Goal: Entertainment & Leisure: Browse casually

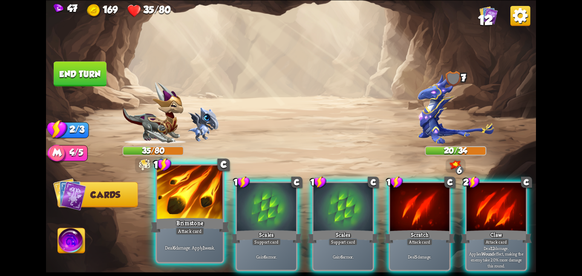
click at [188, 199] on div at bounding box center [190, 192] width 66 height 55
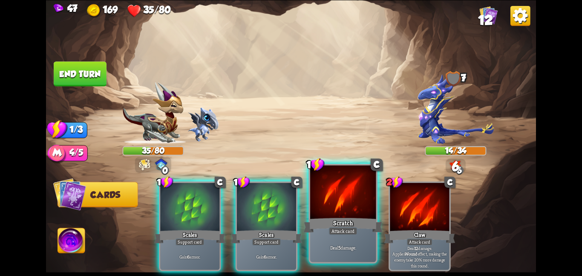
click at [325, 188] on div at bounding box center [343, 192] width 66 height 55
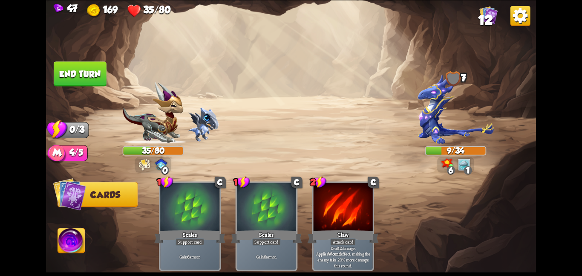
click at [72, 68] on button "End turn" at bounding box center [80, 73] width 53 height 25
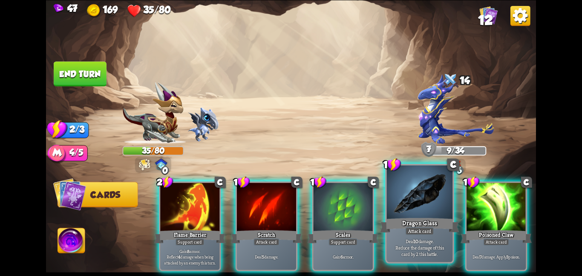
click at [441, 211] on div at bounding box center [420, 192] width 66 height 55
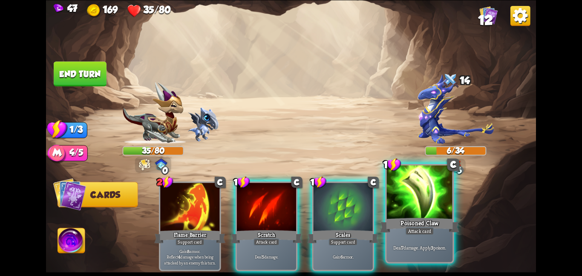
click at [441, 181] on div at bounding box center [420, 192] width 66 height 55
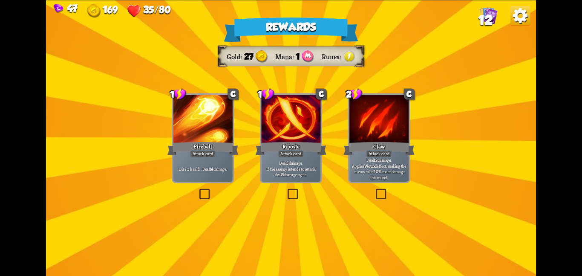
click at [279, 169] on p "Deal 5 damage. If the enemy intends to attack, deal 5 damage again." at bounding box center [291, 167] width 56 height 17
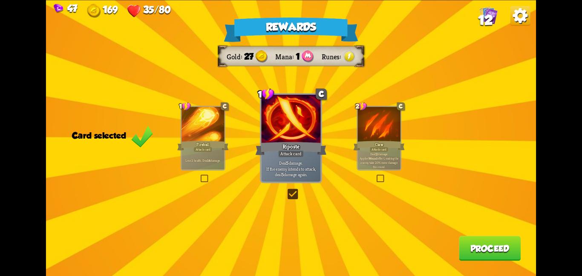
click at [486, 251] on button "Proceed" at bounding box center [490, 248] width 62 height 25
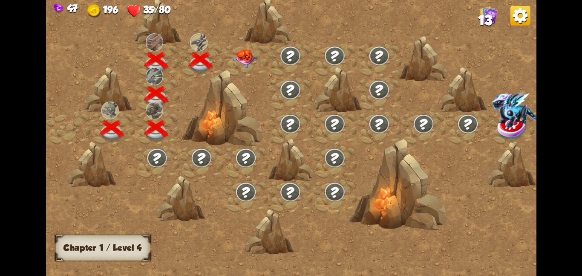
click at [241, 65] on img at bounding box center [245, 58] width 25 height 19
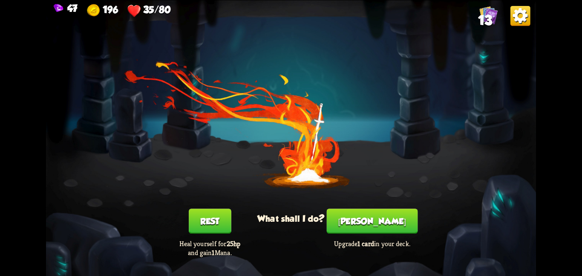
click at [209, 214] on button "Rest" at bounding box center [210, 220] width 43 height 25
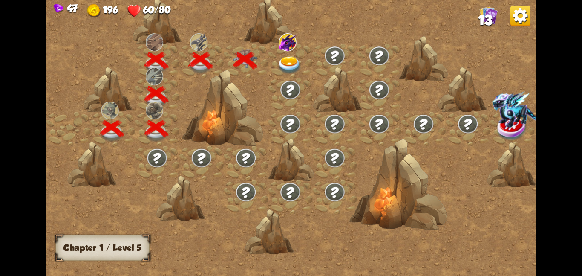
click at [281, 68] on img at bounding box center [289, 65] width 25 height 18
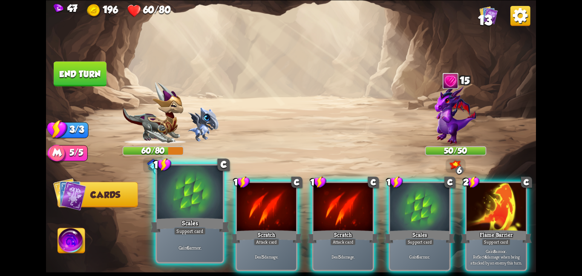
click at [215, 198] on div at bounding box center [190, 192] width 66 height 55
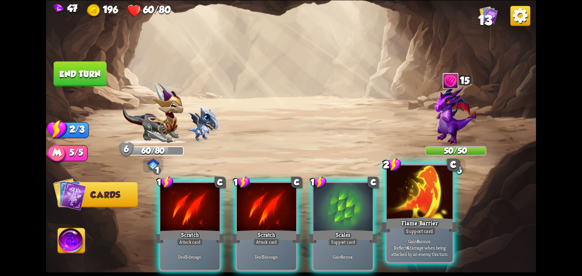
click at [429, 203] on div at bounding box center [420, 192] width 66 height 55
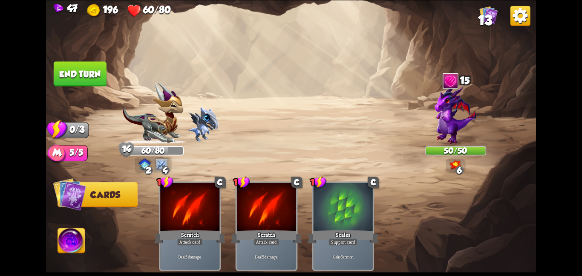
click at [74, 63] on button "End turn" at bounding box center [80, 73] width 53 height 25
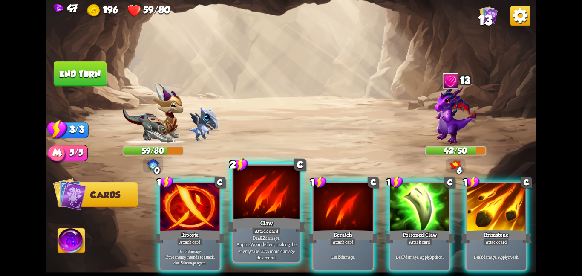
click at [274, 196] on div at bounding box center [266, 192] width 66 height 55
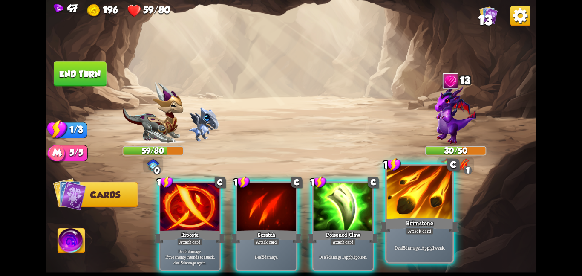
click at [433, 207] on div at bounding box center [420, 192] width 66 height 55
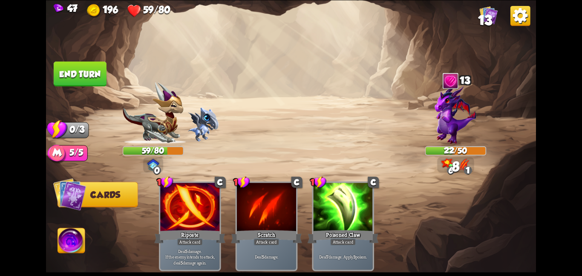
click at [93, 72] on button "End turn" at bounding box center [80, 73] width 53 height 25
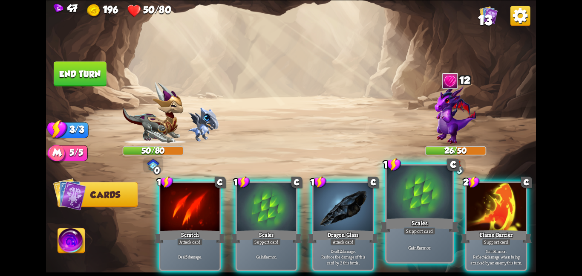
click at [413, 204] on div at bounding box center [420, 192] width 66 height 55
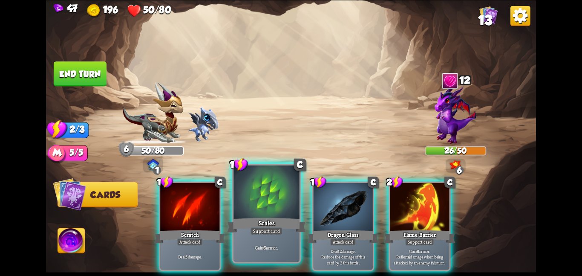
click at [284, 193] on div at bounding box center [266, 192] width 66 height 55
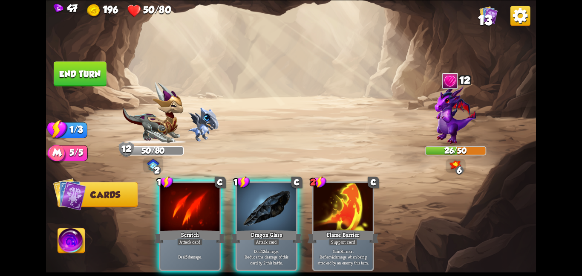
click at [284, 193] on div at bounding box center [266, 207] width 59 height 50
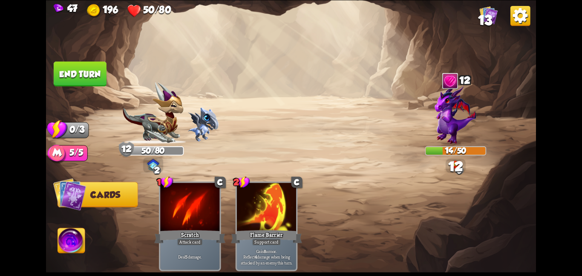
click at [70, 66] on button "End turn" at bounding box center [80, 73] width 53 height 25
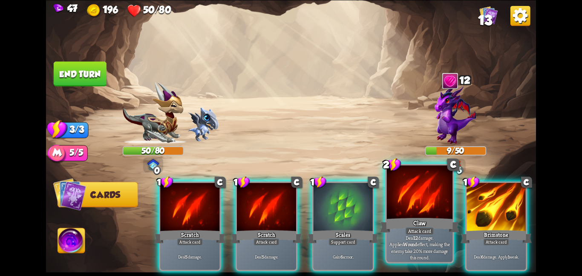
click at [438, 231] on div "Claw" at bounding box center [419, 224] width 79 height 17
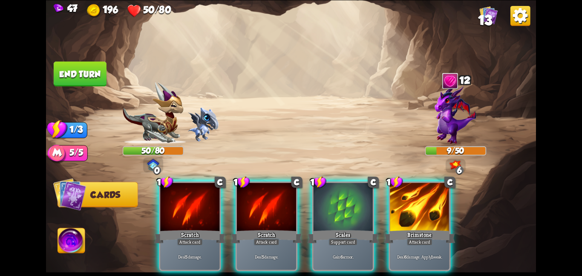
click at [433, 238] on div "Attack card" at bounding box center [420, 241] width 26 height 7
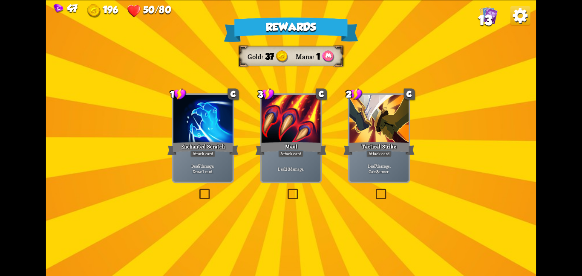
click at [189, 129] on div at bounding box center [202, 120] width 59 height 50
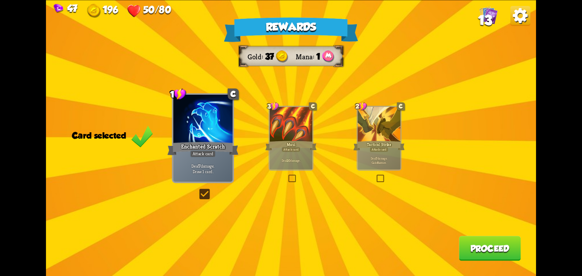
click at [489, 248] on button "Proceed" at bounding box center [490, 248] width 62 height 25
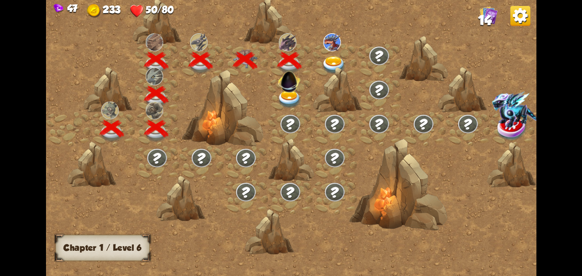
click at [294, 98] on img at bounding box center [289, 99] width 25 height 18
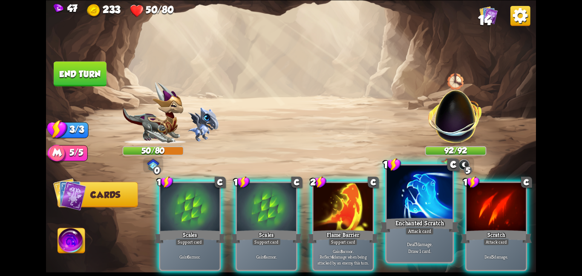
click at [392, 217] on div "Enchanted Scratch" at bounding box center [419, 224] width 79 height 17
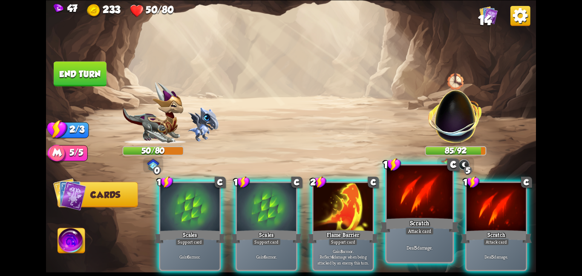
click at [438, 216] on div "Scratch" at bounding box center [419, 224] width 79 height 17
click at [461, 228] on div "Scratch" at bounding box center [496, 236] width 71 height 16
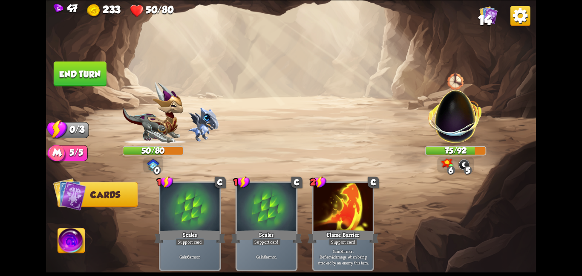
click at [89, 61] on button "End turn" at bounding box center [80, 73] width 53 height 25
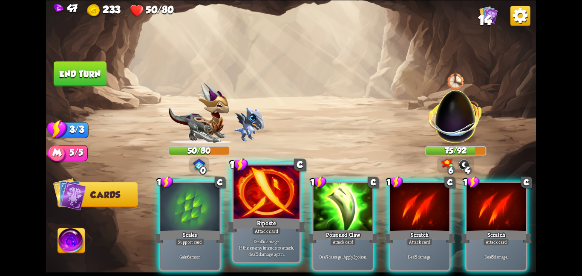
click at [280, 213] on div at bounding box center [266, 192] width 66 height 55
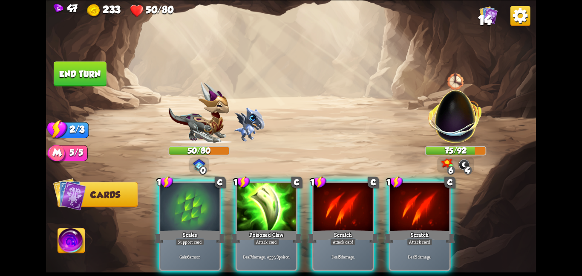
click at [280, 213] on div at bounding box center [266, 207] width 59 height 50
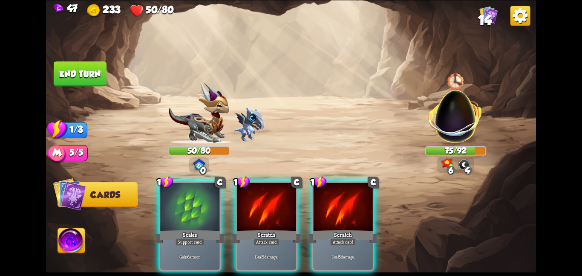
click at [280, 213] on div at bounding box center [266, 207] width 59 height 50
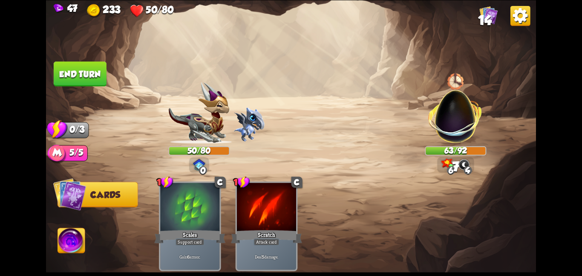
click at [79, 67] on button "End turn" at bounding box center [80, 73] width 53 height 25
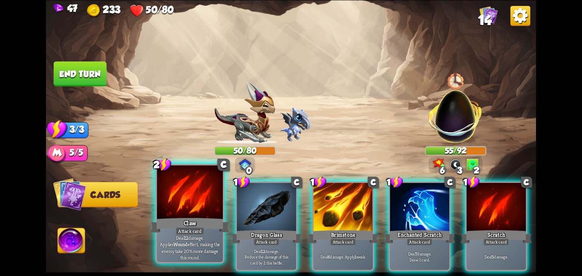
click at [205, 182] on div at bounding box center [190, 192] width 66 height 55
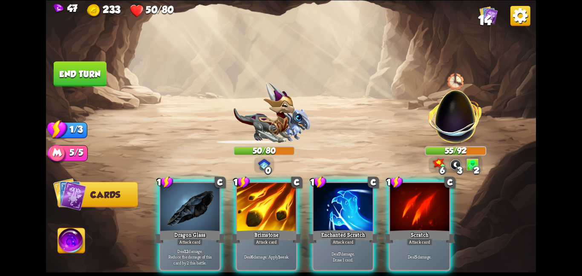
click at [205, 182] on div at bounding box center [189, 207] width 59 height 50
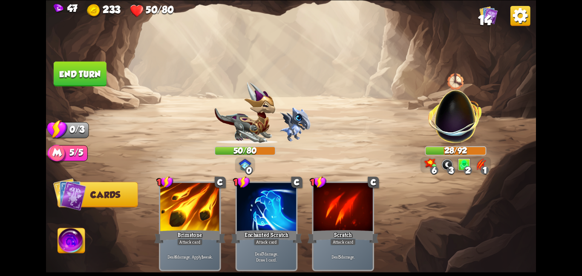
click at [94, 63] on button "End turn" at bounding box center [80, 73] width 53 height 25
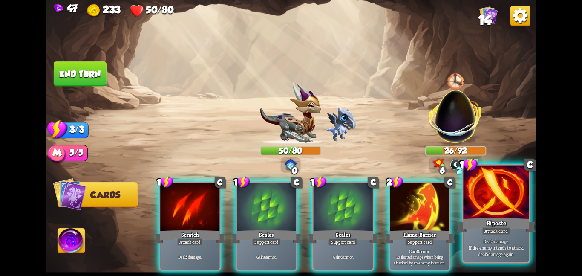
click at [498, 222] on div "Riposte" at bounding box center [496, 224] width 79 height 17
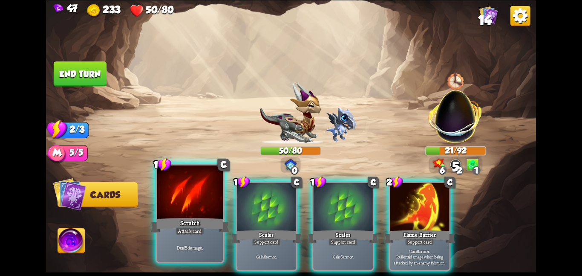
click at [216, 208] on div at bounding box center [190, 192] width 66 height 55
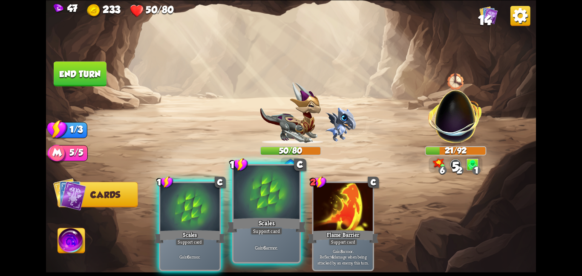
click at [250, 212] on div at bounding box center [266, 192] width 66 height 55
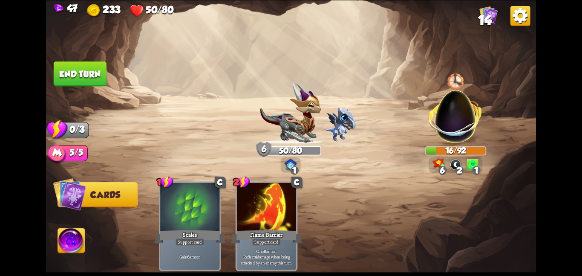
click at [89, 83] on button "End turn" at bounding box center [80, 73] width 53 height 25
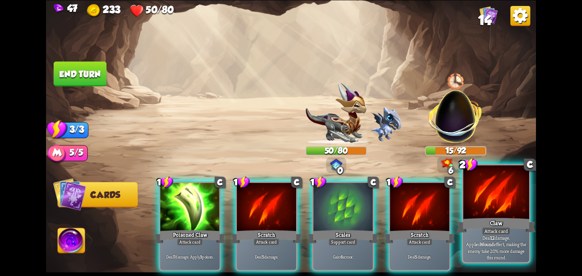
click at [470, 206] on div at bounding box center [496, 192] width 66 height 55
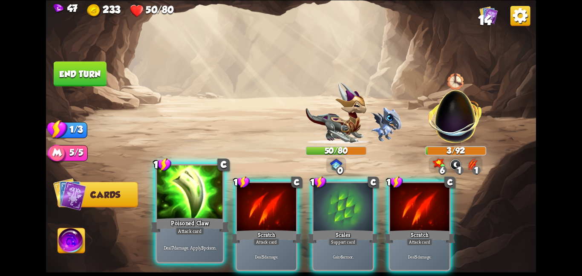
click at [188, 199] on div at bounding box center [190, 192] width 66 height 55
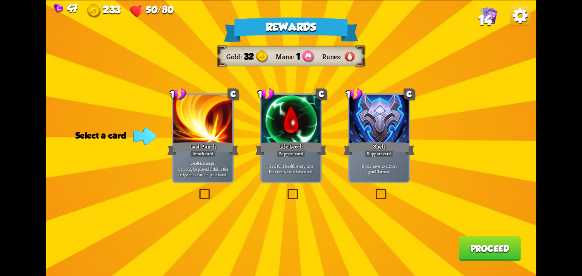
click at [400, 155] on div "Shell" at bounding box center [378, 148] width 71 height 16
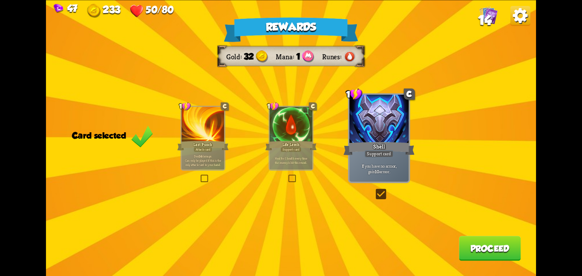
click at [485, 252] on button "Proceed" at bounding box center [490, 248] width 62 height 25
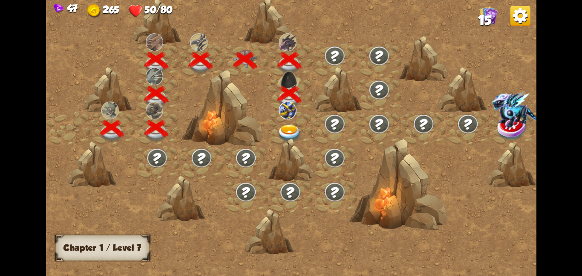
click at [294, 133] on img at bounding box center [289, 133] width 25 height 18
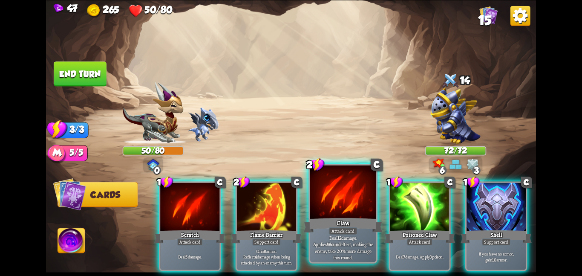
click at [323, 192] on div at bounding box center [343, 192] width 66 height 55
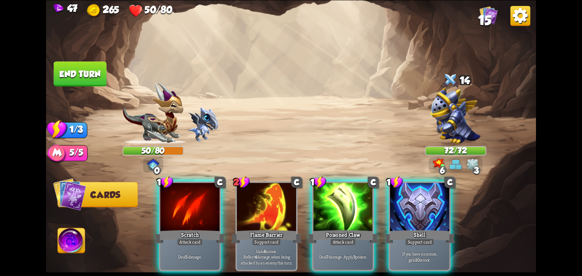
click at [323, 192] on div at bounding box center [343, 207] width 59 height 50
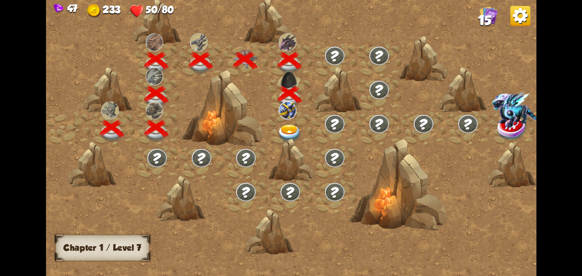
click at [278, 125] on img at bounding box center [289, 133] width 25 height 18
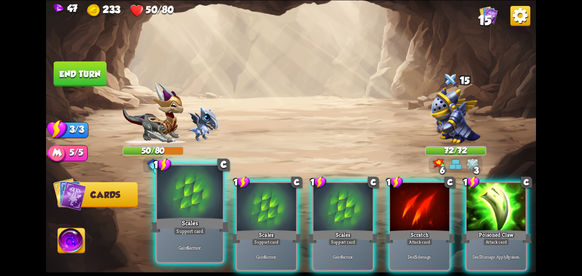
click at [214, 209] on div at bounding box center [190, 192] width 66 height 55
click at [237, 209] on div at bounding box center [266, 207] width 59 height 50
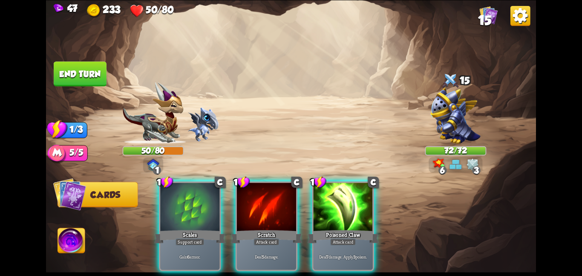
click at [214, 209] on div at bounding box center [189, 207] width 59 height 50
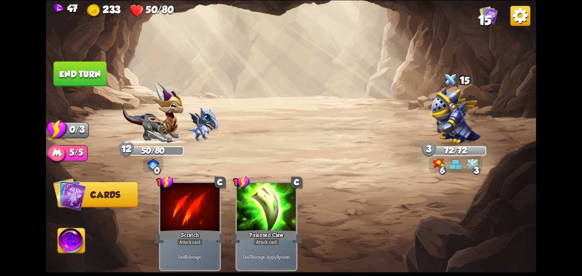
click at [78, 60] on img at bounding box center [291, 138] width 490 height 276
click at [84, 65] on button "End turn" at bounding box center [80, 73] width 53 height 25
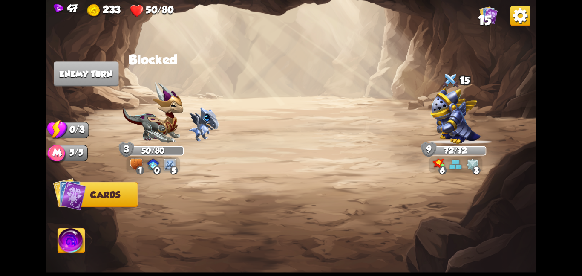
click at [176, 60] on img at bounding box center [291, 138] width 490 height 276
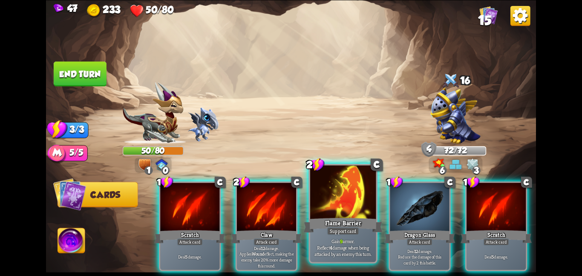
click at [363, 207] on div at bounding box center [343, 192] width 66 height 55
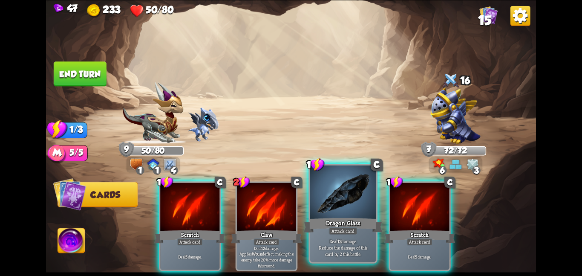
click at [318, 199] on div at bounding box center [343, 192] width 66 height 55
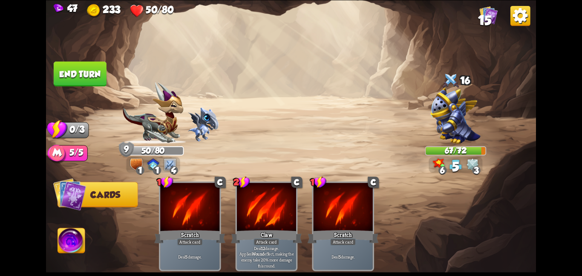
click at [100, 81] on button "End turn" at bounding box center [80, 73] width 53 height 25
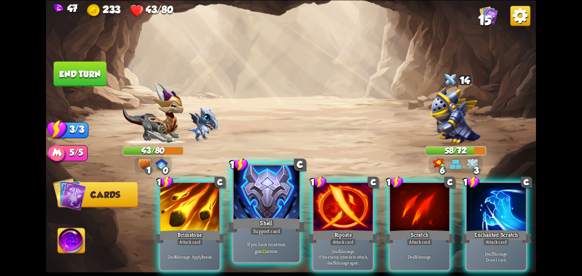
click at [243, 197] on div at bounding box center [266, 192] width 66 height 55
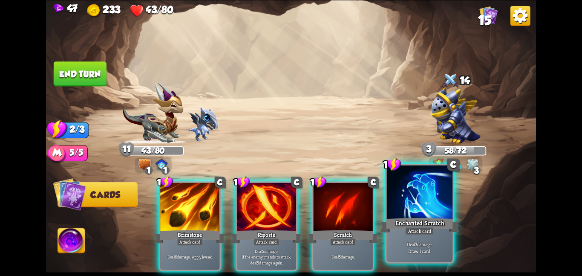
click at [415, 219] on div "Enchanted Scratch" at bounding box center [419, 224] width 79 height 17
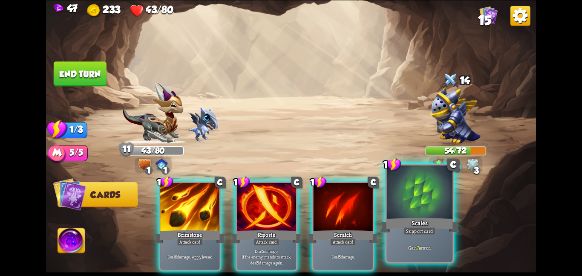
click at [389, 201] on div at bounding box center [420, 192] width 66 height 55
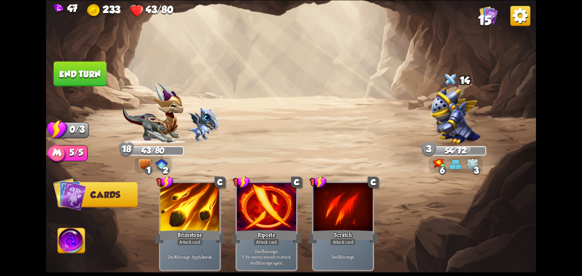
click at [65, 74] on button "End turn" at bounding box center [80, 73] width 53 height 25
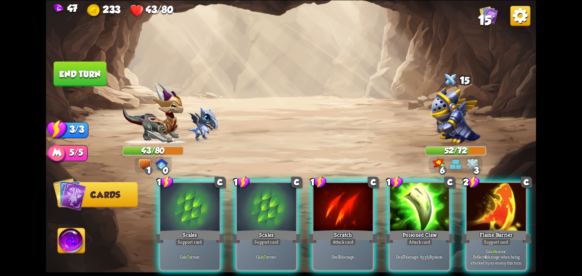
click at [541, 226] on div "47 233 43/80 15 Select an enemy to attack... You don't have enough stamina to p…" at bounding box center [291, 138] width 582 height 276
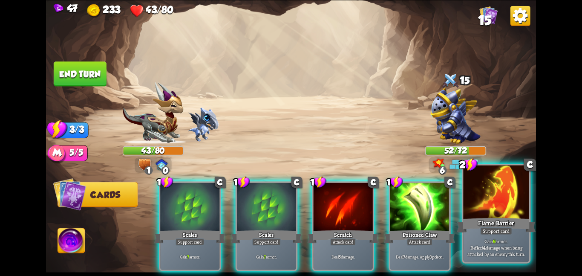
click at [518, 216] on div "Flame Barrier" at bounding box center [496, 224] width 79 height 17
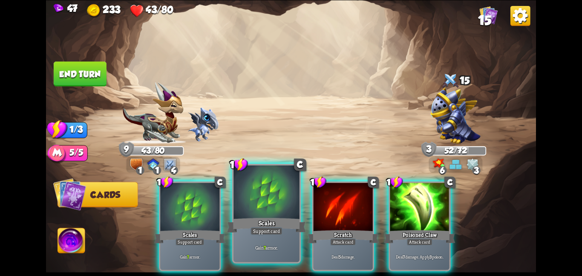
click at [283, 204] on div at bounding box center [266, 192] width 66 height 55
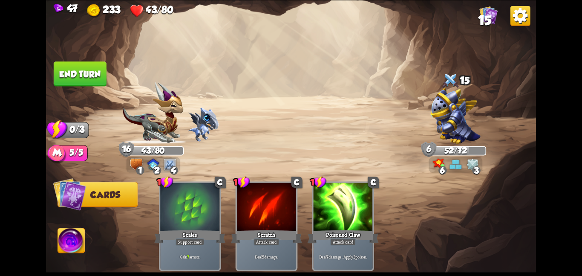
click at [91, 72] on button "End turn" at bounding box center [80, 73] width 53 height 25
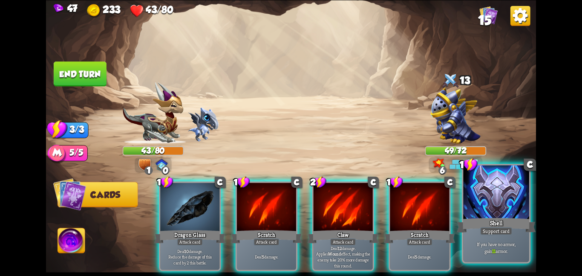
click at [529, 181] on div at bounding box center [496, 192] width 66 height 55
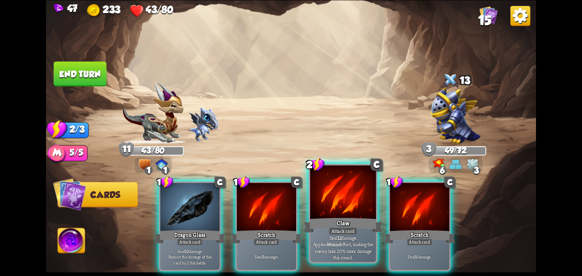
click at [331, 185] on div at bounding box center [343, 192] width 66 height 55
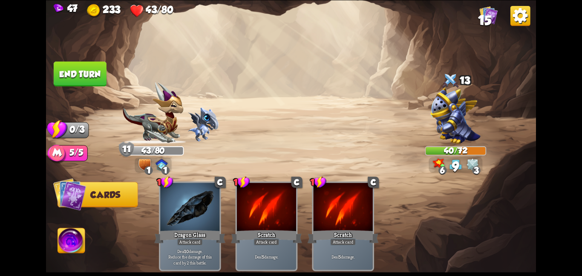
click at [74, 78] on button "End turn" at bounding box center [80, 73] width 53 height 25
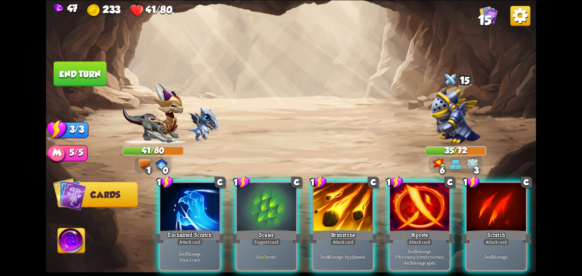
click at [276, 205] on div at bounding box center [266, 207] width 59 height 50
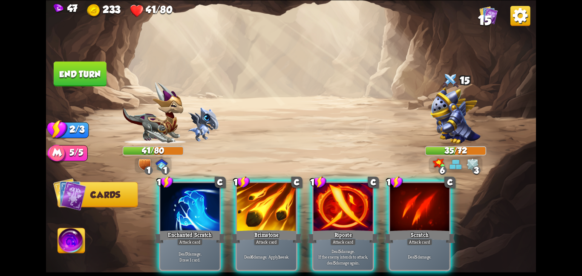
click at [276, 205] on div at bounding box center [266, 207] width 59 height 50
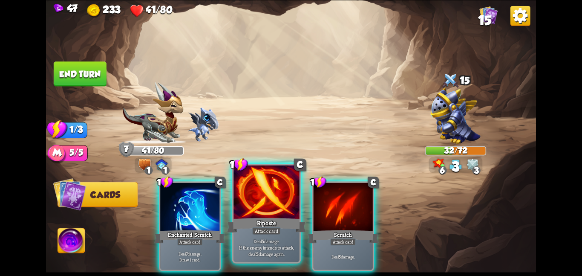
click at [238, 204] on div at bounding box center [266, 192] width 66 height 55
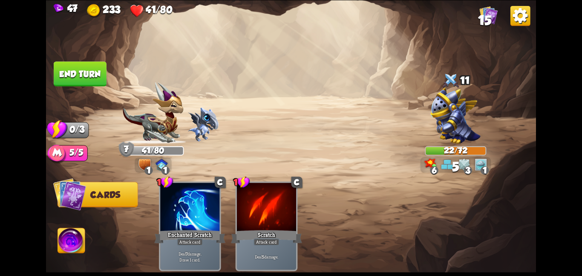
click at [61, 52] on img at bounding box center [291, 138] width 490 height 276
click at [80, 73] on button "End turn" at bounding box center [80, 73] width 53 height 25
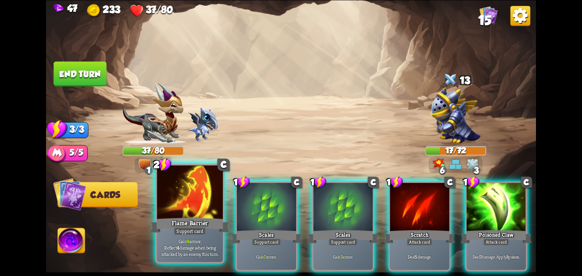
click at [204, 207] on div at bounding box center [190, 192] width 66 height 55
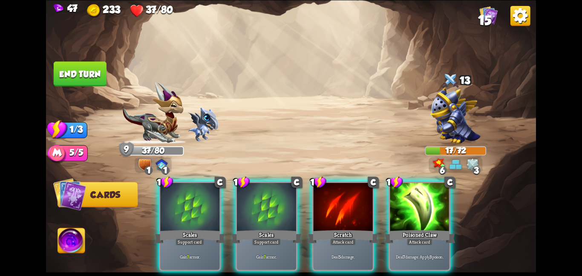
click at [204, 207] on div at bounding box center [189, 207] width 59 height 50
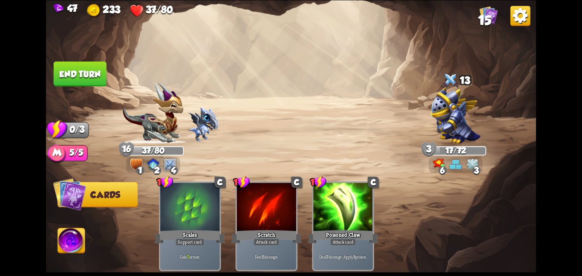
click at [95, 79] on button "End turn" at bounding box center [80, 73] width 53 height 25
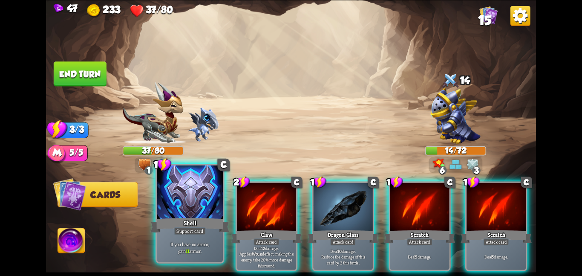
click at [189, 206] on div at bounding box center [190, 192] width 66 height 55
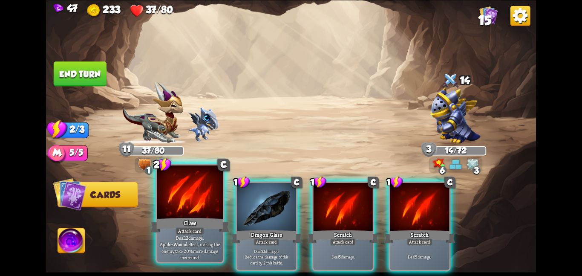
click at [191, 205] on div at bounding box center [190, 192] width 66 height 55
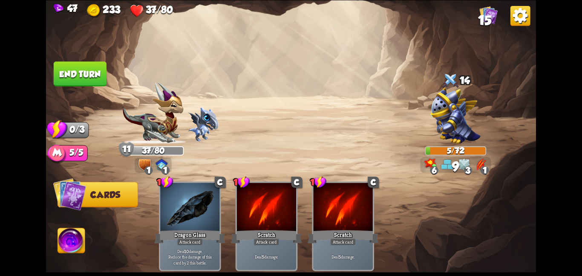
click at [92, 80] on button "End turn" at bounding box center [80, 73] width 53 height 25
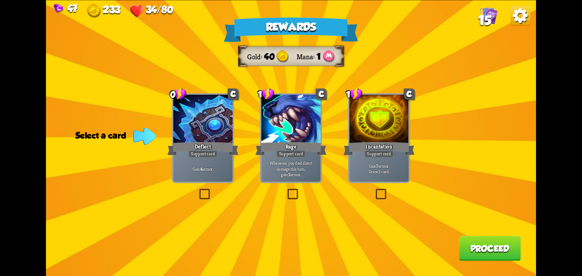
click at [415, 125] on div "Rewards Gold 40 Mana 1 Select a card 0 C Deflect Support card Gain 4 armor. 1 C…" at bounding box center [291, 138] width 490 height 276
click at [397, 129] on div at bounding box center [378, 120] width 59 height 50
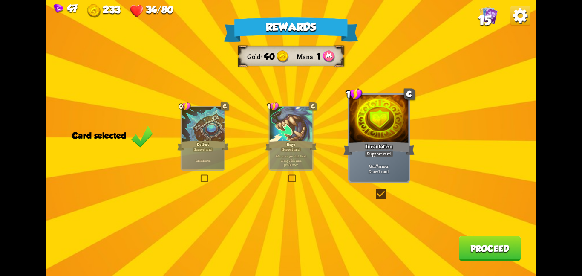
click at [461, 235] on div "Rewards Gold 40 Mana 1 Card selected 0 C Deflect Support card Gain 4 armor. 1 C…" at bounding box center [291, 138] width 490 height 276
click at [466, 240] on button "Proceed" at bounding box center [490, 248] width 62 height 25
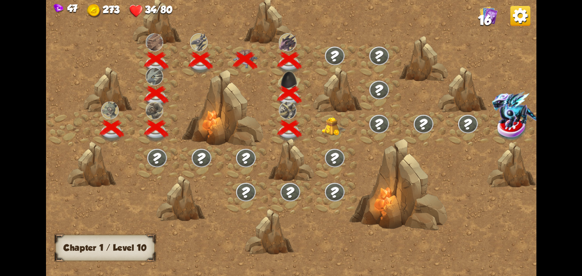
click at [330, 126] on img at bounding box center [334, 126] width 25 height 19
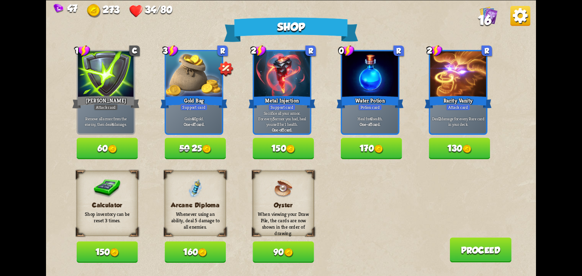
click at [108, 247] on button "150" at bounding box center [107, 251] width 61 height 21
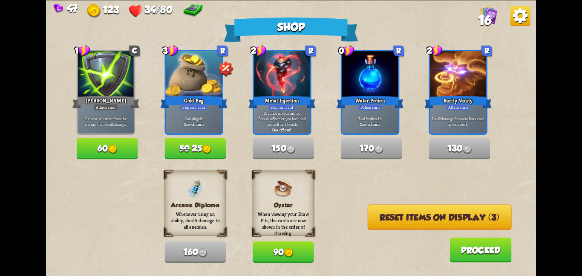
click at [416, 213] on button "Reset items on display (3)" at bounding box center [440, 216] width 144 height 25
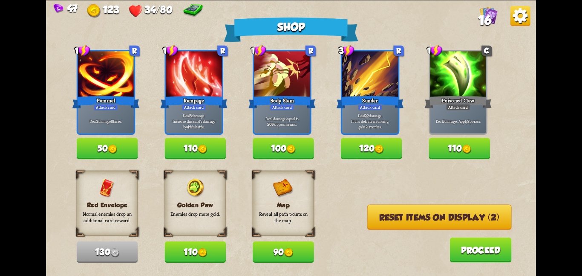
click at [416, 213] on button "Reset items on display (2)" at bounding box center [439, 216] width 144 height 25
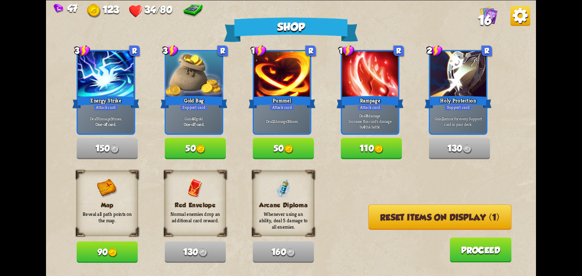
click at [416, 213] on button "Reset items on display (1)" at bounding box center [440, 216] width 143 height 25
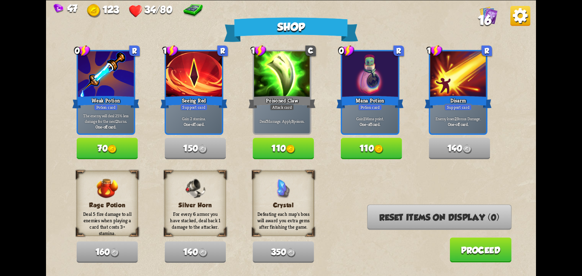
click at [466, 248] on button "Proceed" at bounding box center [480, 249] width 62 height 25
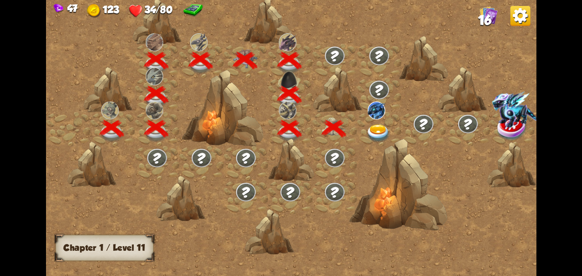
scroll to position [0, 130]
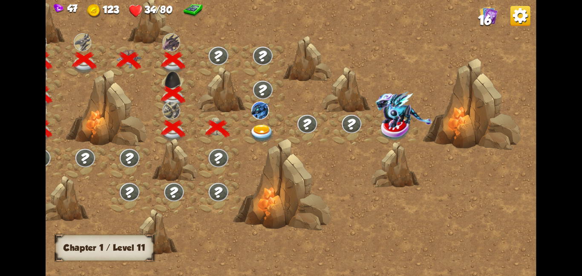
click at [266, 130] on img at bounding box center [262, 133] width 25 height 18
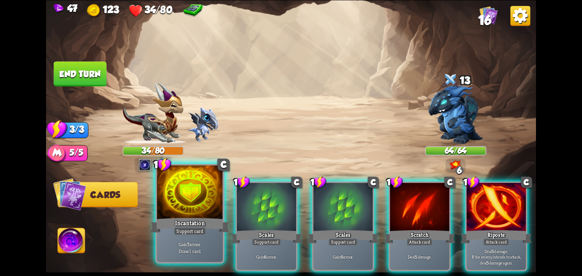
click at [204, 215] on div at bounding box center [190, 192] width 66 height 55
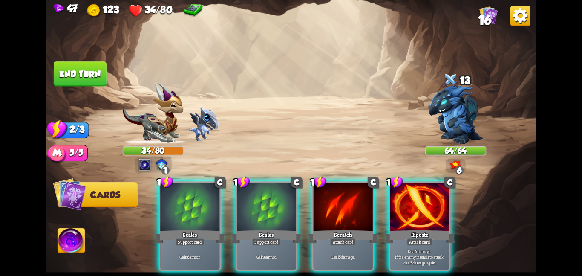
click at [204, 215] on div at bounding box center [189, 207] width 59 height 50
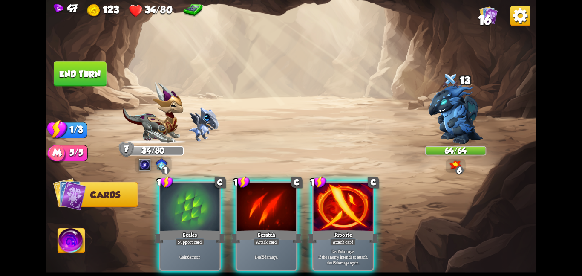
click at [204, 215] on div at bounding box center [189, 207] width 59 height 50
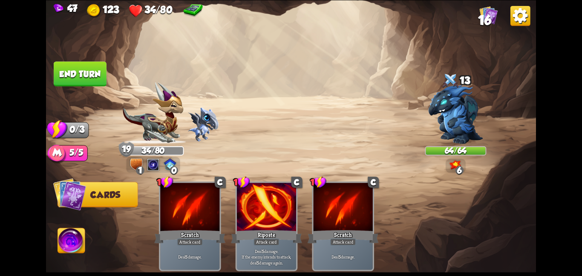
click at [92, 79] on button "End turn" at bounding box center [80, 73] width 53 height 25
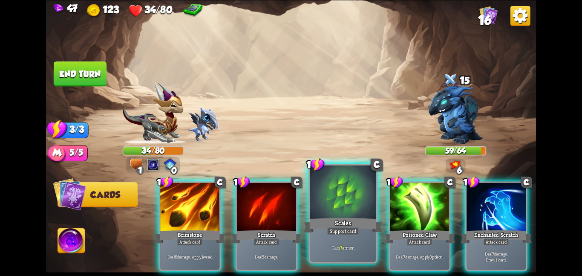
click at [342, 203] on div at bounding box center [343, 192] width 66 height 55
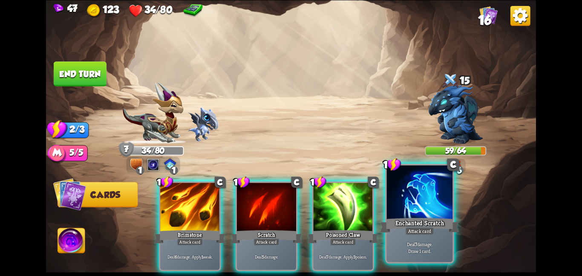
click at [408, 208] on div at bounding box center [420, 192] width 66 height 55
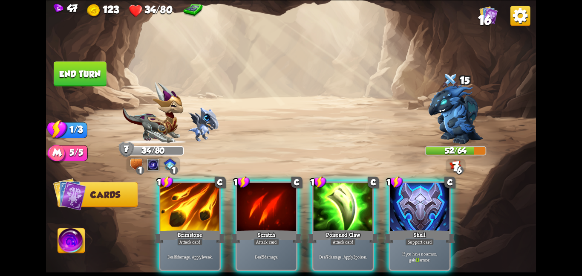
click at [408, 208] on div at bounding box center [419, 207] width 59 height 50
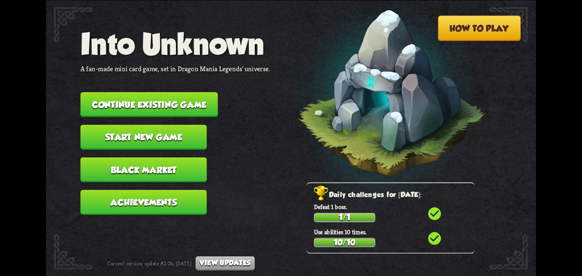
click at [111, 92] on button "Continue existing game" at bounding box center [150, 104] width 138 height 25
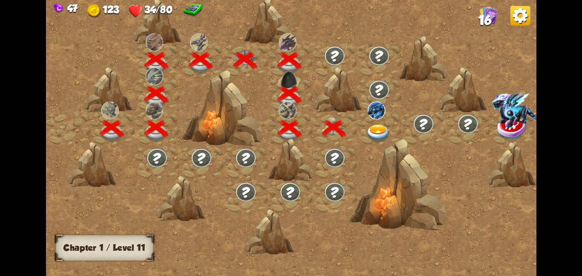
scroll to position [0, 130]
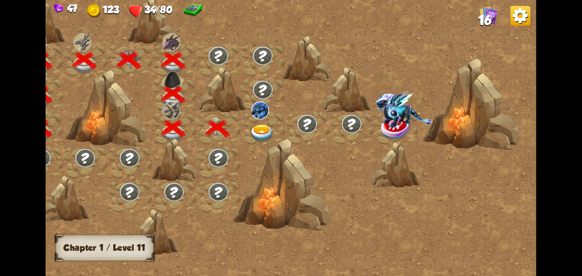
click at [248, 119] on div at bounding box center [262, 129] width 44 height 34
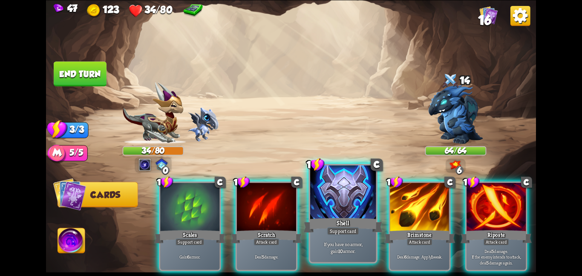
click at [354, 204] on div at bounding box center [343, 192] width 66 height 55
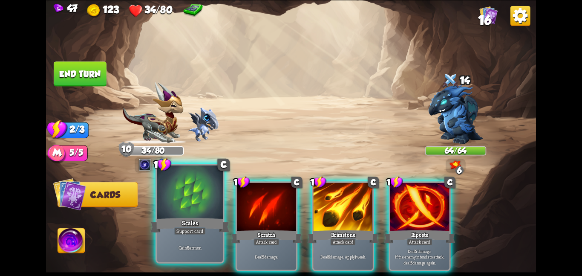
click at [177, 197] on div at bounding box center [190, 192] width 66 height 55
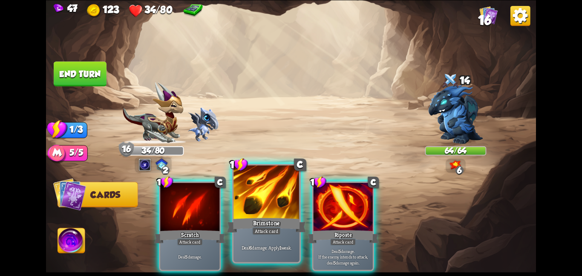
click at [245, 210] on div at bounding box center [266, 192] width 66 height 55
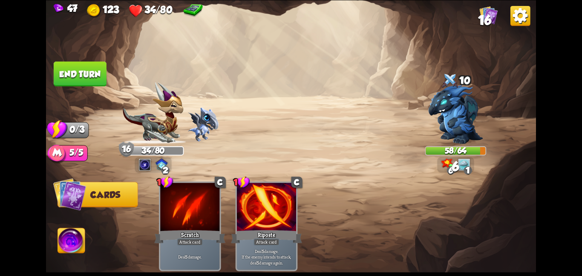
click at [86, 65] on button "End turn" at bounding box center [80, 73] width 53 height 25
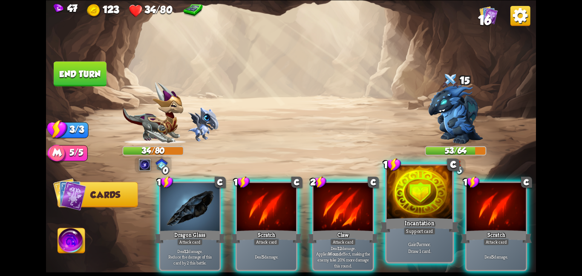
click at [412, 217] on div "Incantation" at bounding box center [419, 224] width 79 height 17
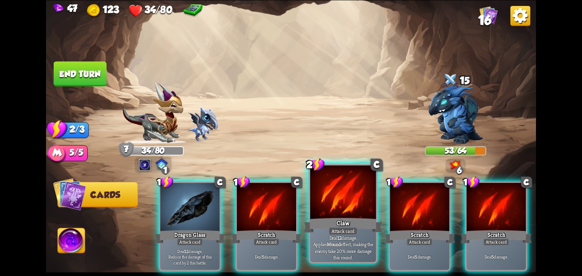
click at [350, 206] on div at bounding box center [343, 192] width 66 height 55
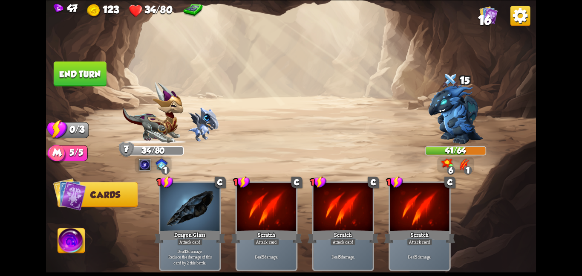
click at [81, 77] on button "End turn" at bounding box center [80, 73] width 53 height 25
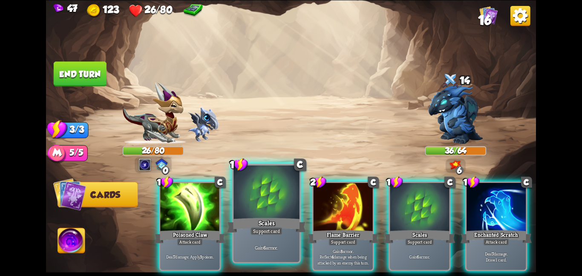
click at [274, 187] on div at bounding box center [266, 192] width 66 height 55
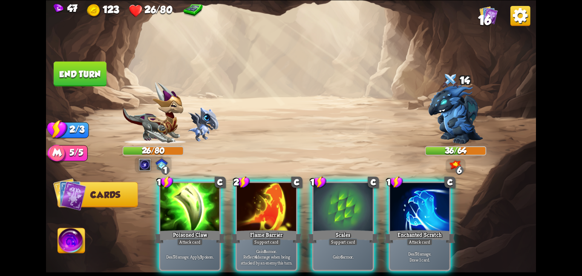
click at [274, 187] on div at bounding box center [266, 207] width 59 height 50
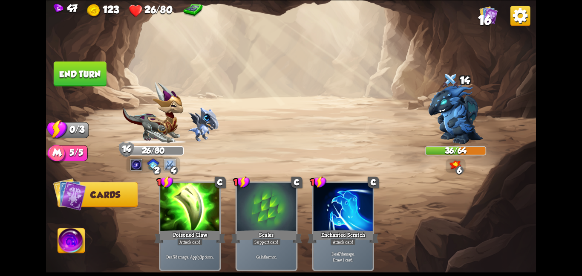
click at [72, 64] on button "End turn" at bounding box center [80, 73] width 53 height 25
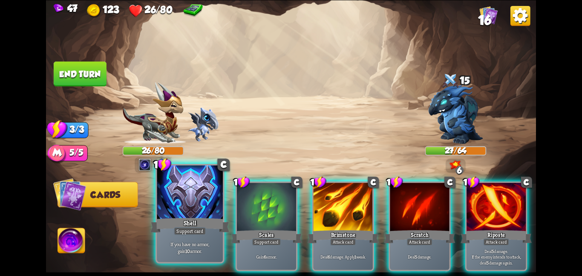
click at [178, 200] on div at bounding box center [190, 192] width 66 height 55
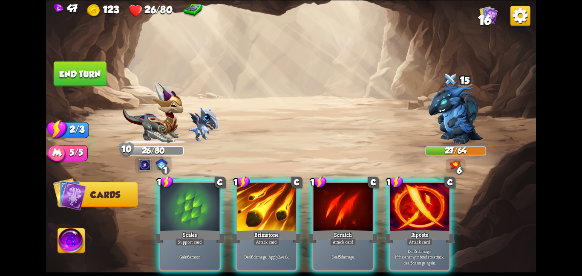
click at [178, 200] on div at bounding box center [189, 207] width 59 height 50
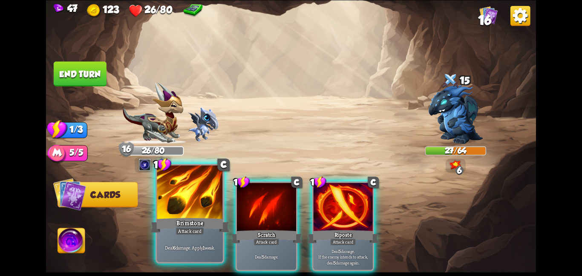
click at [186, 186] on div at bounding box center [190, 192] width 66 height 55
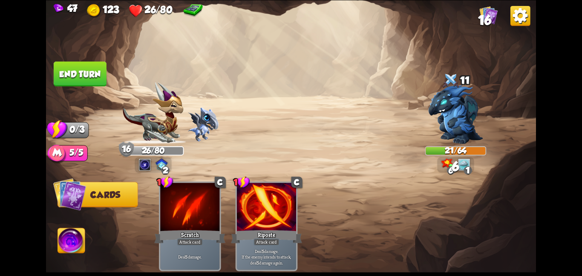
click at [88, 71] on button "End turn" at bounding box center [80, 73] width 53 height 25
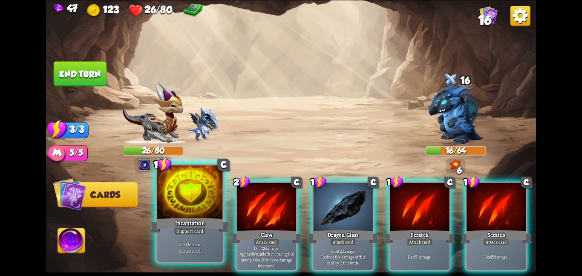
click at [177, 191] on div at bounding box center [190, 192] width 66 height 55
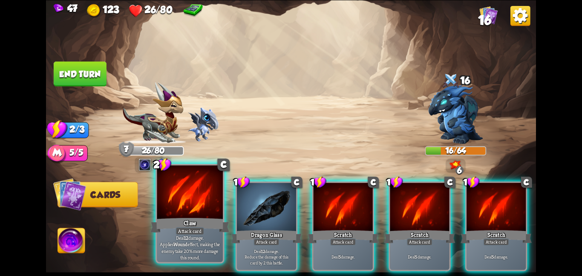
click at [181, 178] on div at bounding box center [190, 192] width 66 height 55
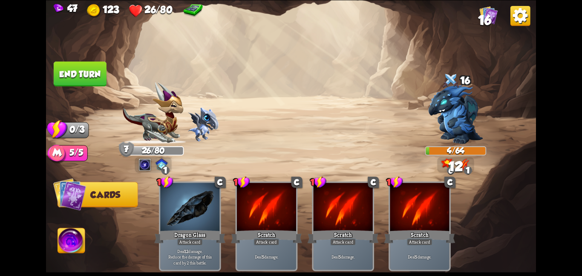
click at [85, 230] on img at bounding box center [291, 138] width 490 height 276
click at [82, 229] on img at bounding box center [291, 138] width 490 height 276
click at [73, 238] on img at bounding box center [71, 242] width 27 height 28
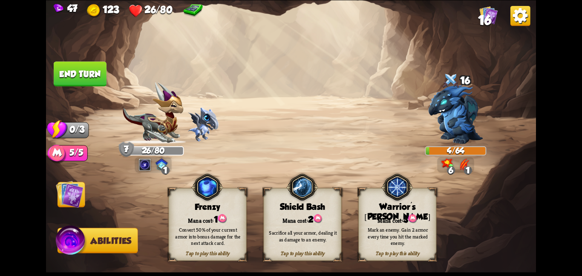
click at [265, 199] on span at bounding box center [267, 194] width 14 height 16
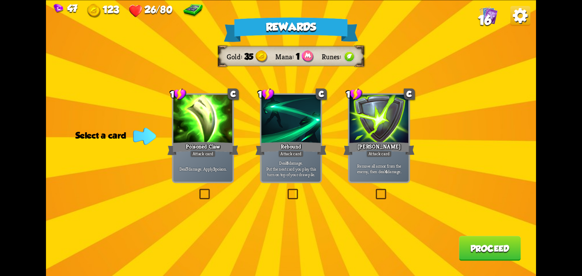
click at [361, 138] on div at bounding box center [378, 120] width 59 height 50
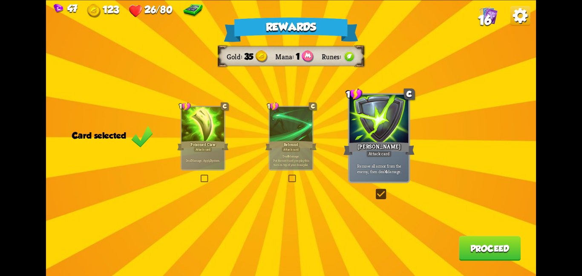
click at [482, 244] on button "Proceed" at bounding box center [490, 248] width 62 height 25
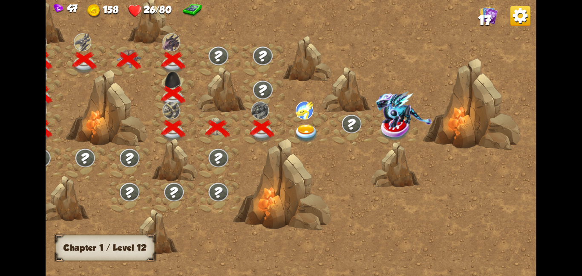
click at [290, 116] on div at bounding box center [307, 129] width 44 height 34
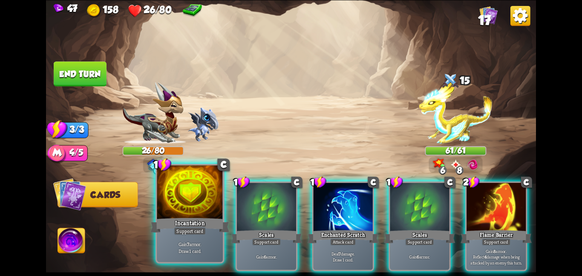
click at [218, 198] on div at bounding box center [190, 192] width 66 height 55
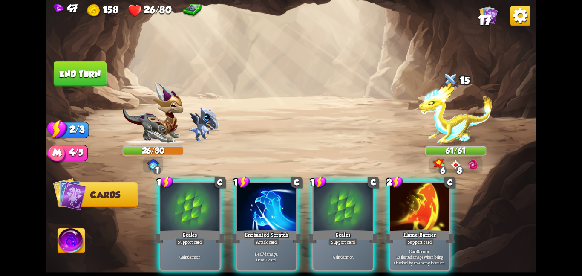
click at [218, 198] on div at bounding box center [189, 207] width 59 height 50
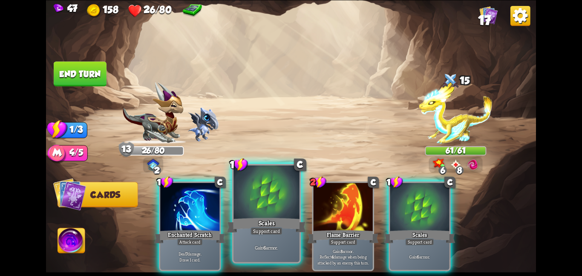
click at [239, 197] on div at bounding box center [266, 192] width 66 height 55
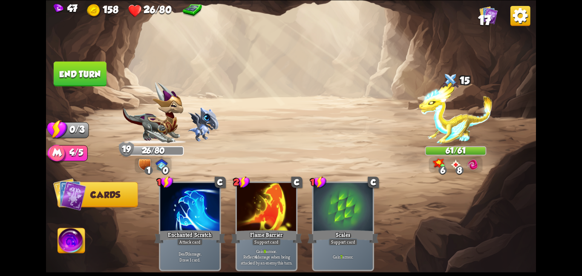
click at [88, 68] on button "End turn" at bounding box center [80, 73] width 53 height 25
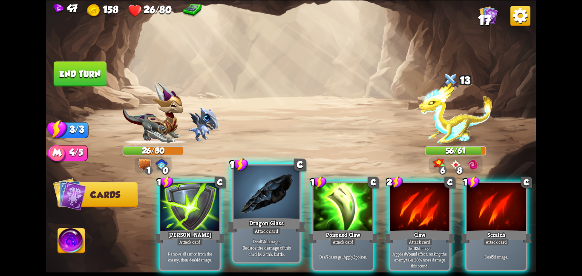
click at [289, 203] on div at bounding box center [266, 192] width 66 height 55
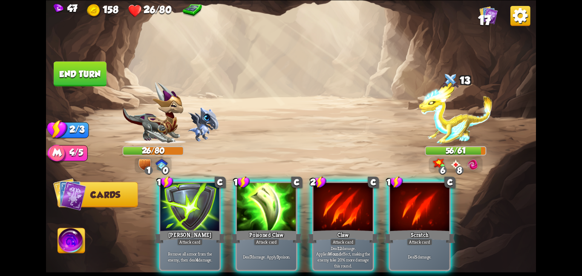
click at [289, 203] on div at bounding box center [266, 207] width 59 height 50
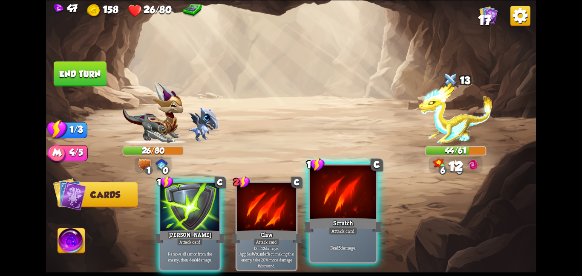
click at [320, 197] on div at bounding box center [343, 192] width 66 height 55
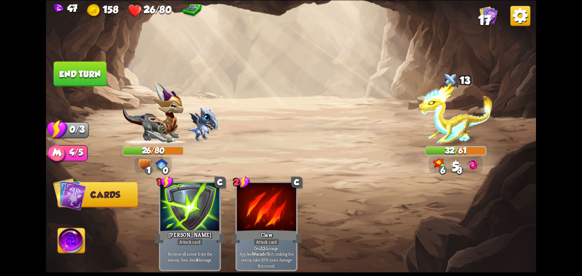
click at [92, 68] on button "End turn" at bounding box center [80, 73] width 53 height 25
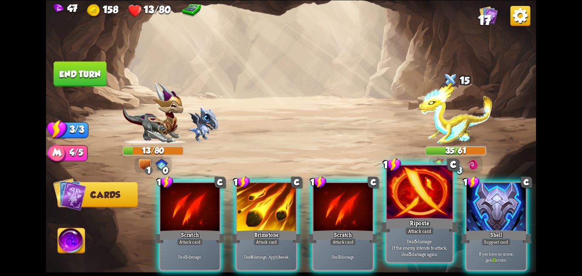
click at [397, 198] on div at bounding box center [420, 192] width 66 height 55
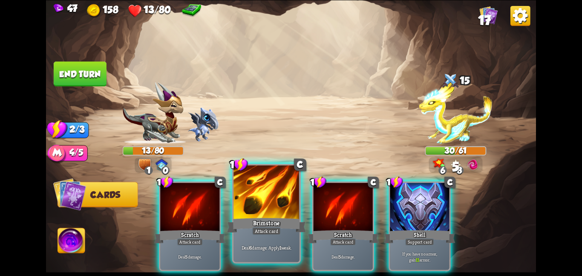
click at [237, 202] on div at bounding box center [266, 192] width 66 height 55
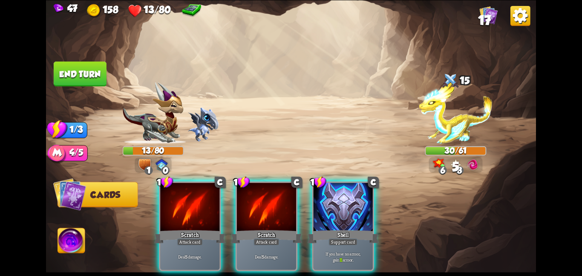
click at [237, 202] on div at bounding box center [266, 207] width 59 height 50
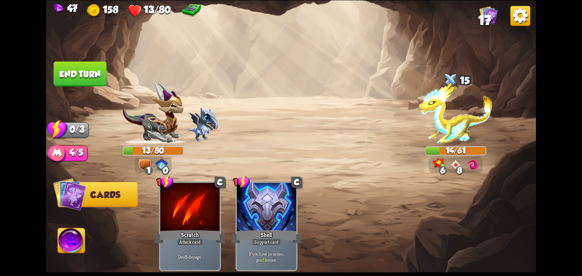
click at [60, 81] on button "End turn" at bounding box center [80, 73] width 53 height 25
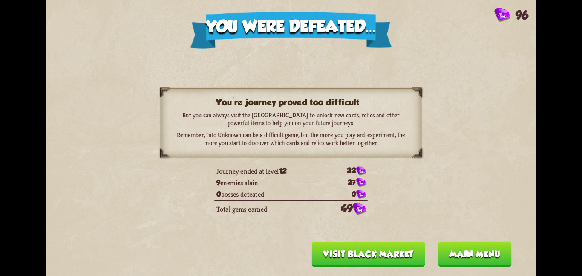
click at [467, 250] on button "Main menu" at bounding box center [475, 253] width 74 height 25
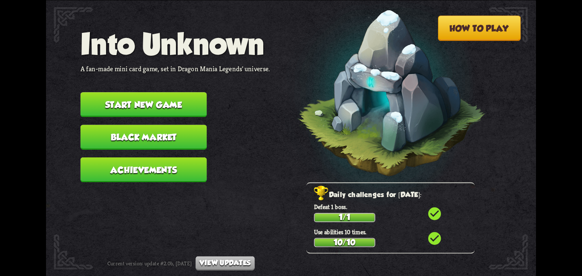
click at [163, 98] on button "Start new game" at bounding box center [144, 104] width 127 height 25
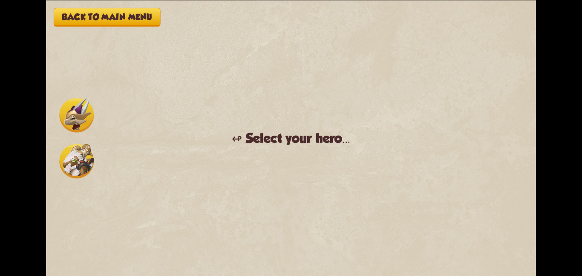
click at [81, 164] on img at bounding box center [76, 161] width 35 height 35
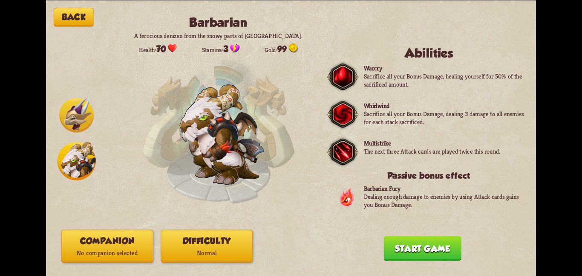
click at [81, 164] on img at bounding box center [77, 160] width 38 height 38
click at [94, 251] on p "No companion selected" at bounding box center [107, 253] width 91 height 12
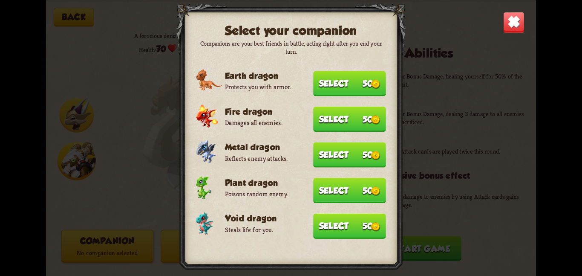
click at [323, 223] on button "Select 50" at bounding box center [349, 225] width 73 height 25
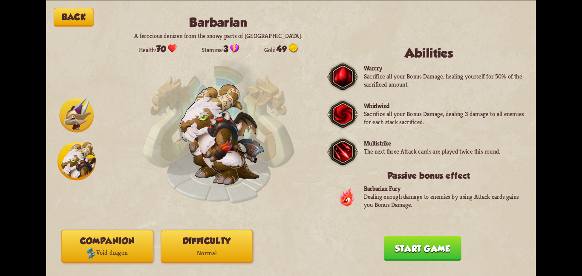
click at [216, 248] on p "Normal" at bounding box center [206, 253] width 91 height 12
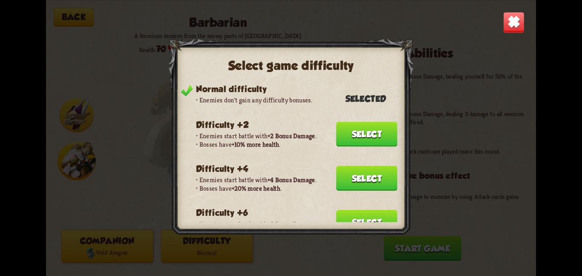
scroll to position [46, 0]
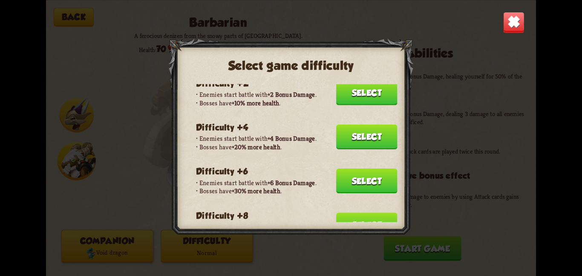
click at [351, 173] on button "Select" at bounding box center [366, 180] width 61 height 25
